Goal: Task Accomplishment & Management: Use online tool/utility

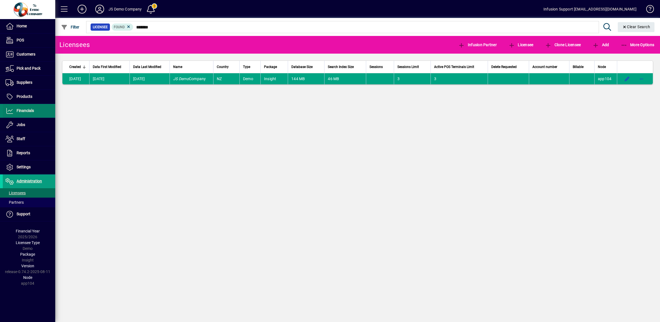
click at [23, 111] on span "Financials" at bounding box center [25, 110] width 17 height 4
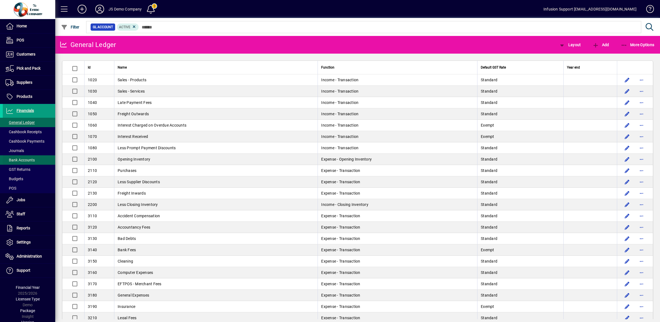
click at [18, 157] on span "Bank Accounts" at bounding box center [19, 160] width 32 height 6
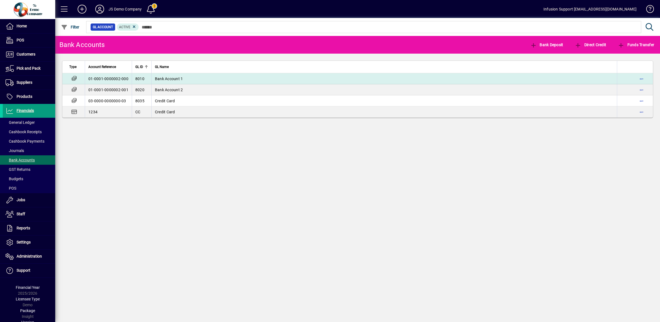
click at [97, 79] on td "01-0001-0000002-000" at bounding box center [108, 78] width 47 height 11
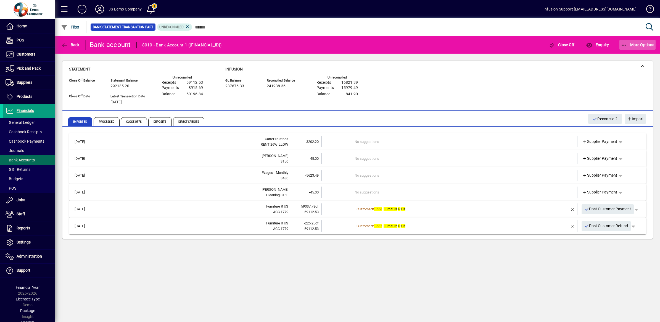
click at [623, 43] on icon "button" at bounding box center [624, 46] width 7 height 6
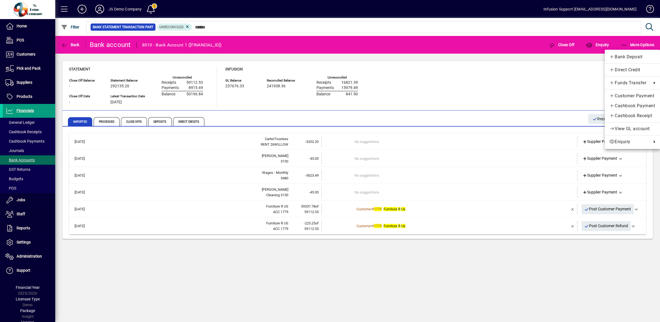
click at [589, 44] on div at bounding box center [330, 161] width 660 height 322
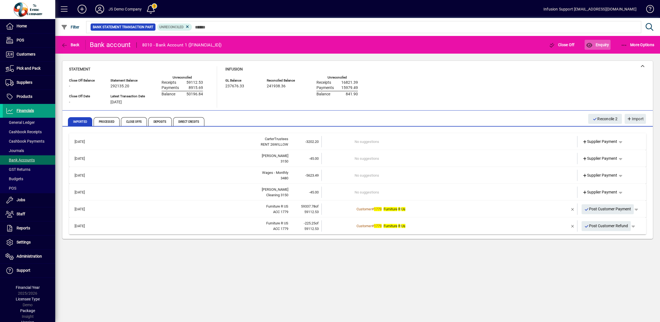
click at [589, 44] on icon "button" at bounding box center [589, 46] width 7 height 6
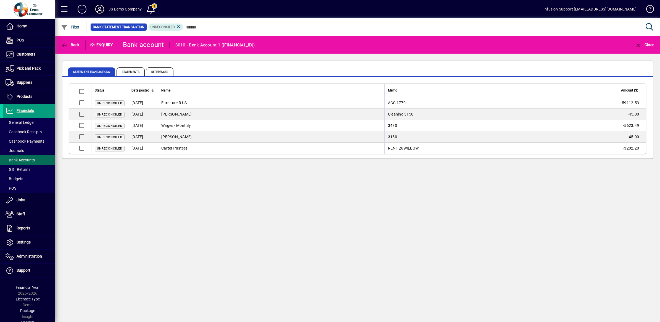
click at [100, 7] on icon at bounding box center [99, 9] width 11 height 9
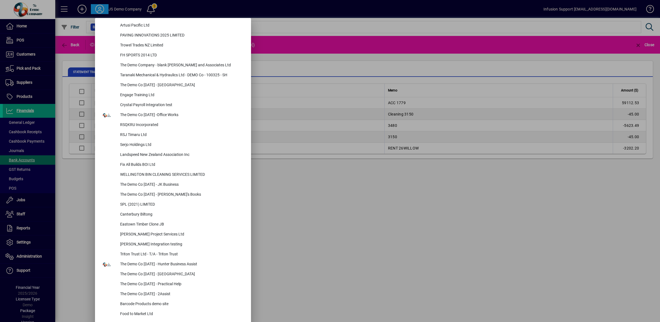
scroll to position [2290, 0]
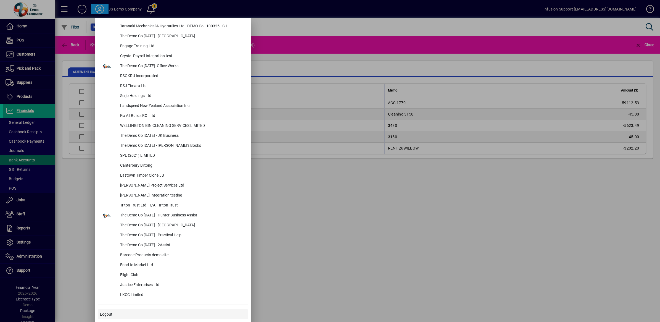
click at [106, 316] on span "Logout" at bounding box center [106, 314] width 12 height 6
